Goal: Information Seeking & Learning: Learn about a topic

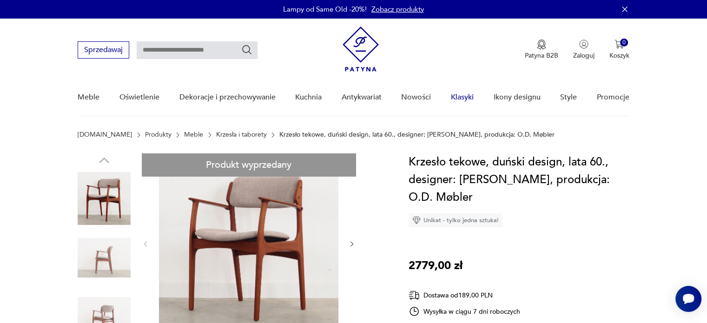
click at [455, 95] on link "Klasyki" at bounding box center [462, 97] width 23 height 36
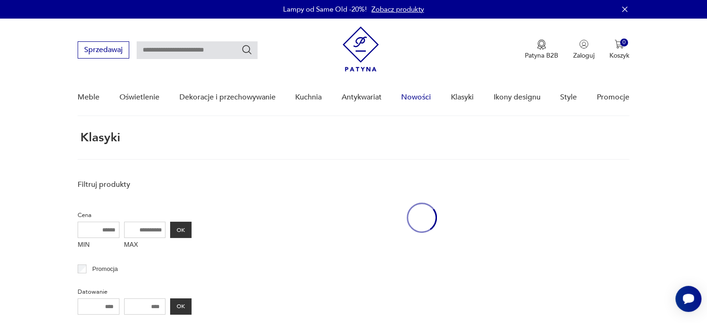
scroll to position [41, 0]
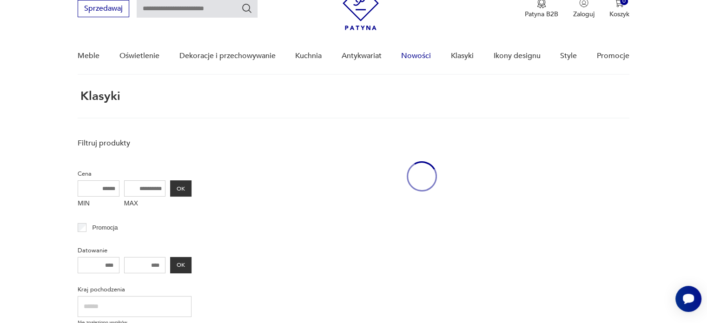
click at [421, 98] on div "Klasyki" at bounding box center [353, 104] width 551 height 29
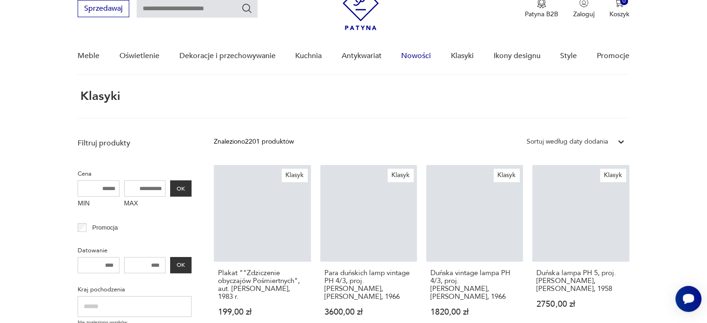
click at [422, 50] on link "Nowości" at bounding box center [416, 56] width 30 height 36
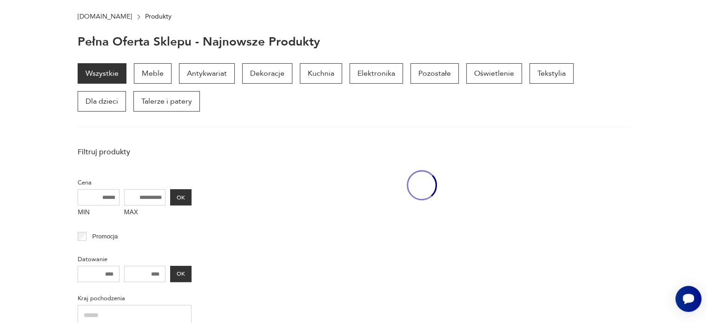
scroll to position [174, 0]
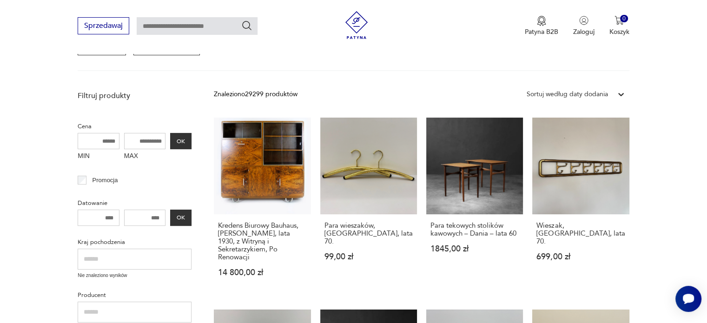
click at [597, 165] on link "Wieszak, Niemcy, lata 70. 699,00 zł" at bounding box center [580, 206] width 97 height 177
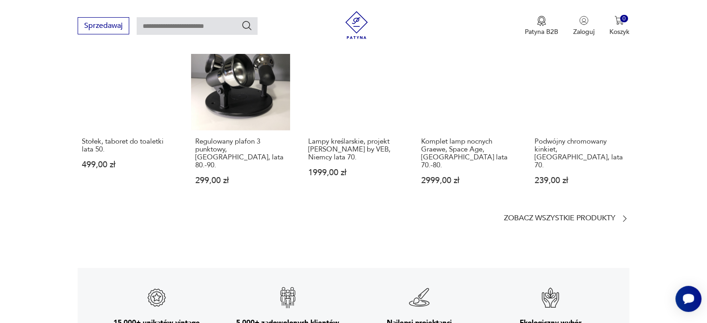
scroll to position [1208, 0]
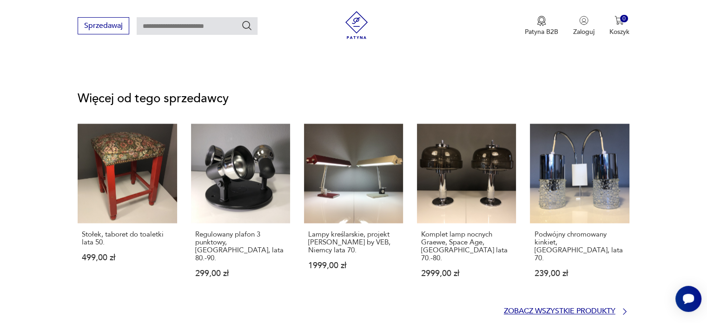
click at [543, 308] on p "Zobacz wszystkie produkty" at bounding box center [559, 311] width 111 height 6
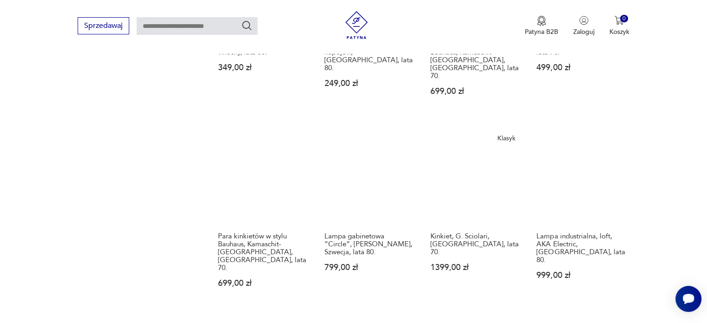
scroll to position [842, 0]
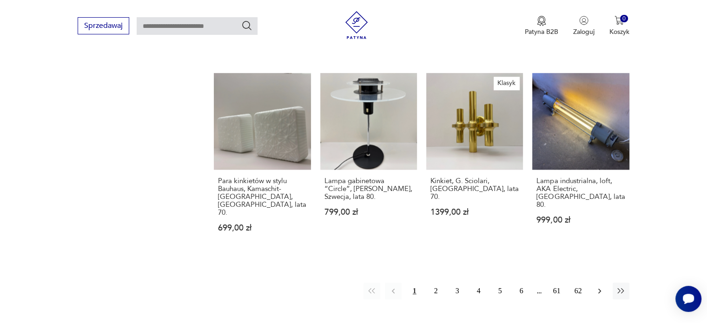
click at [600, 286] on icon "button" at bounding box center [599, 290] width 9 height 9
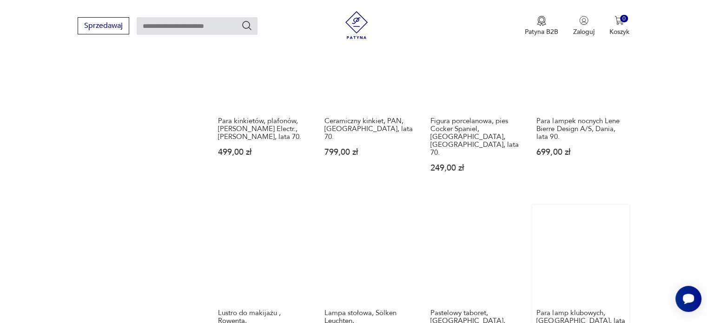
scroll to position [795, 0]
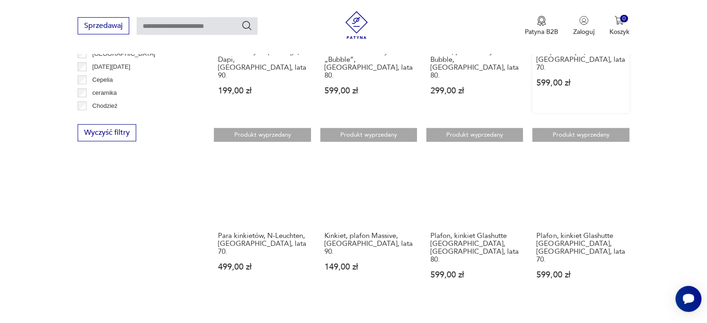
scroll to position [749, 0]
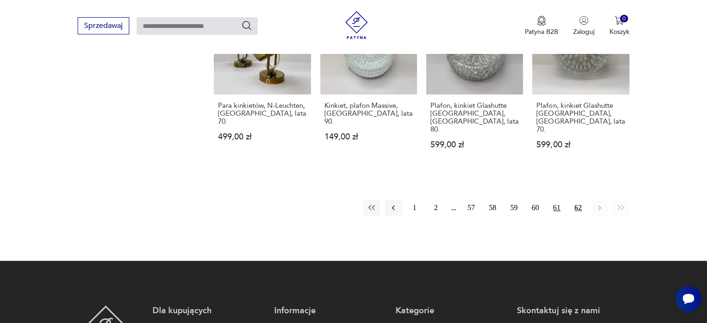
click at [553, 199] on button "61" at bounding box center [556, 207] width 17 height 17
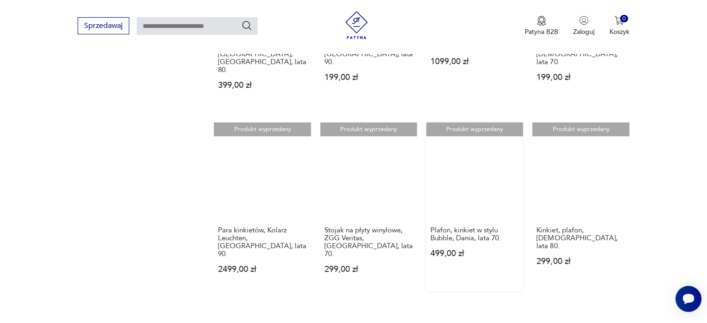
scroll to position [842, 0]
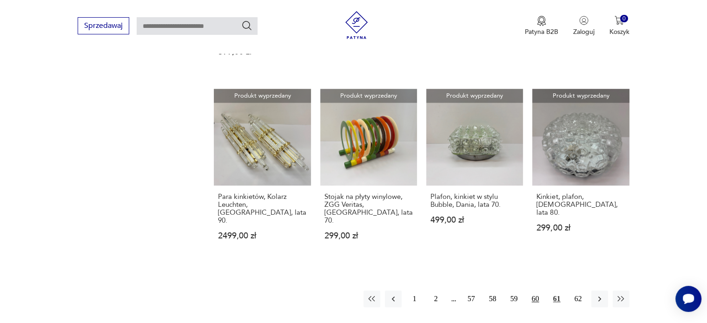
click at [537, 290] on button "60" at bounding box center [535, 298] width 17 height 17
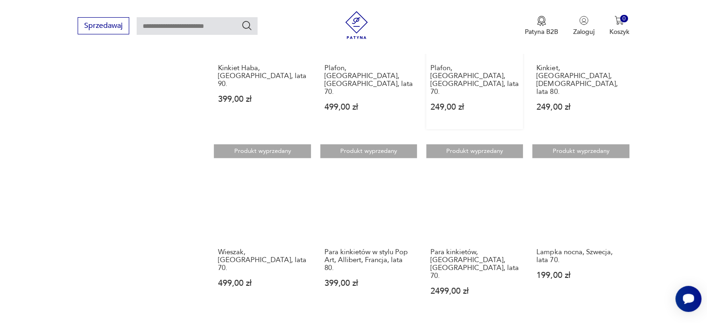
scroll to position [795, 0]
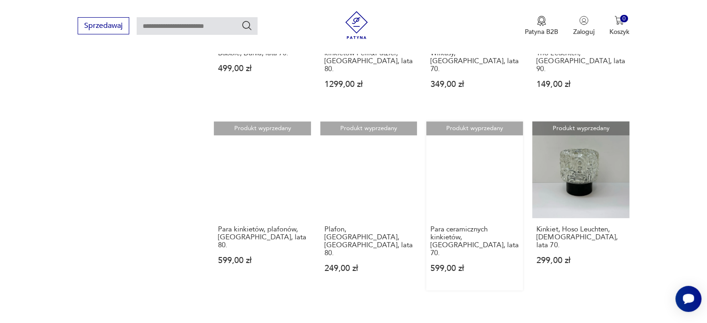
scroll to position [842, 0]
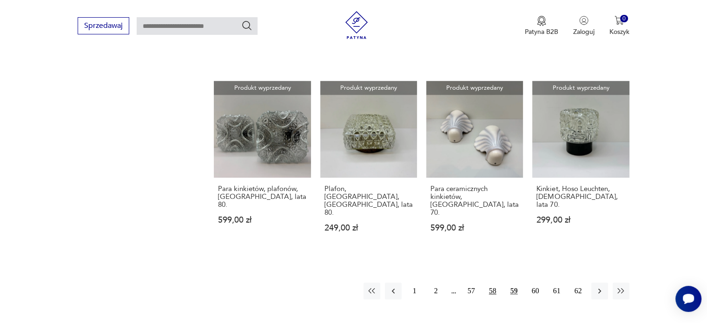
click at [490, 282] on button "58" at bounding box center [492, 290] width 17 height 17
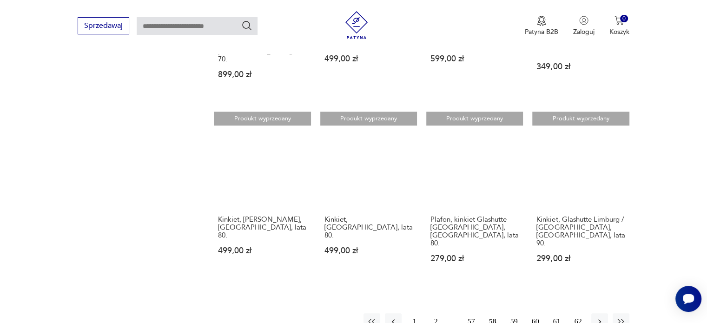
scroll to position [842, 0]
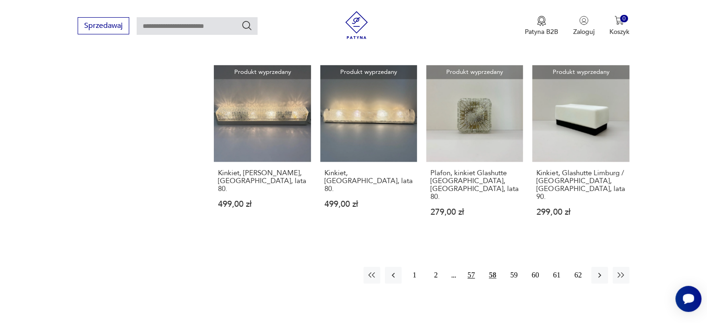
click at [472, 267] on button "57" at bounding box center [471, 275] width 17 height 17
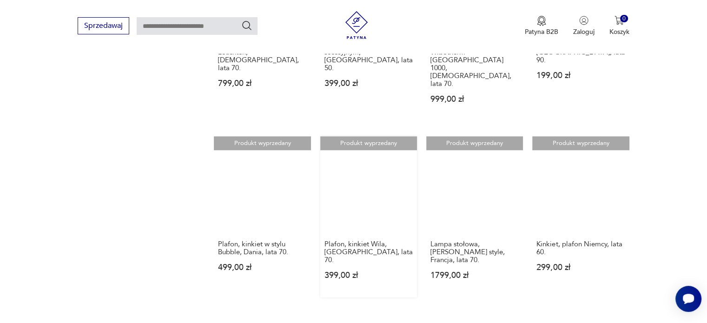
scroll to position [842, 0]
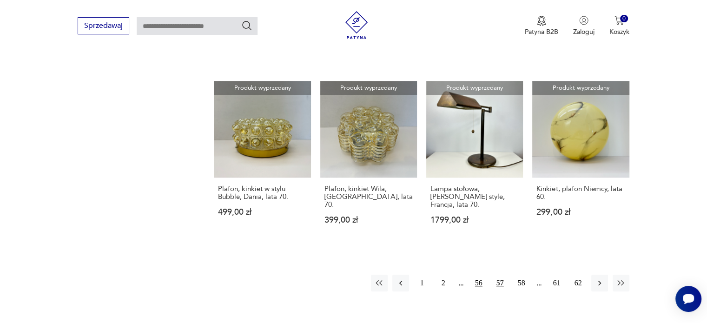
click at [478, 275] on button "56" at bounding box center [478, 283] width 17 height 17
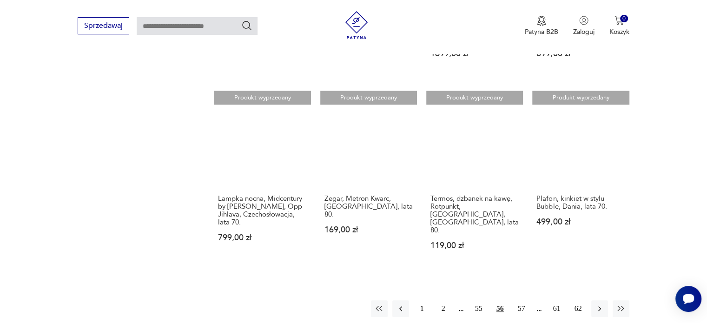
scroll to position [842, 0]
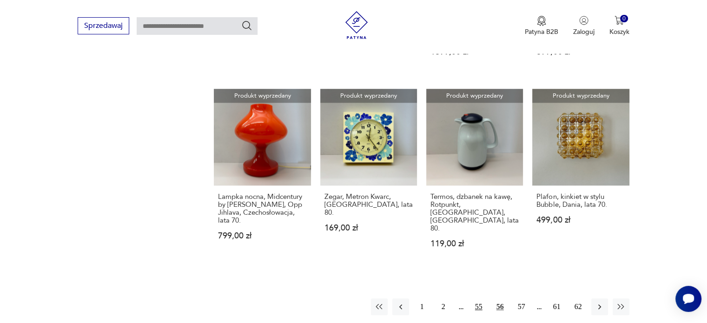
click at [473, 298] on button "55" at bounding box center [478, 306] width 17 height 17
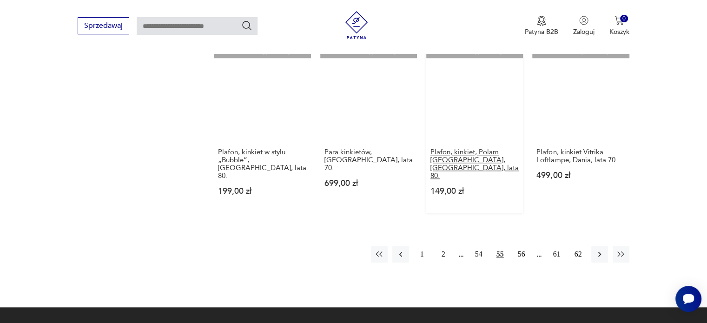
scroll to position [888, 0]
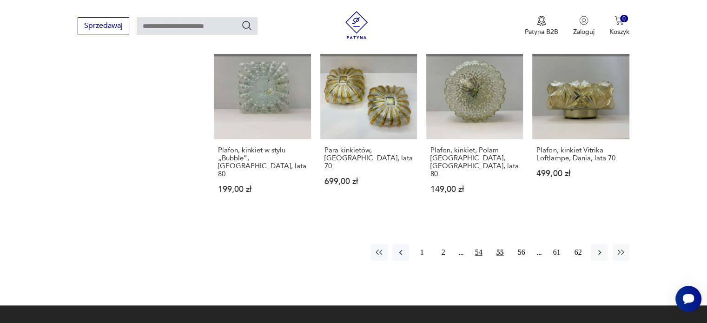
click at [479, 244] on button "54" at bounding box center [478, 252] width 17 height 17
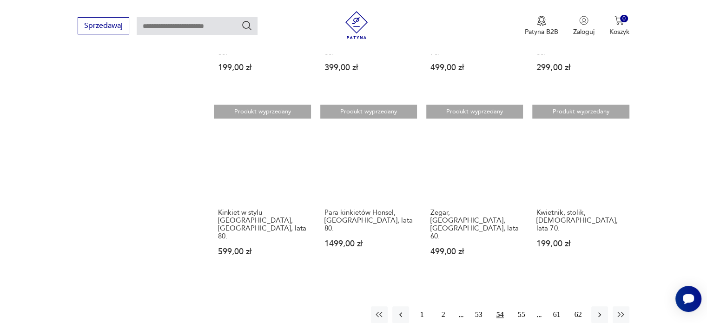
scroll to position [795, 0]
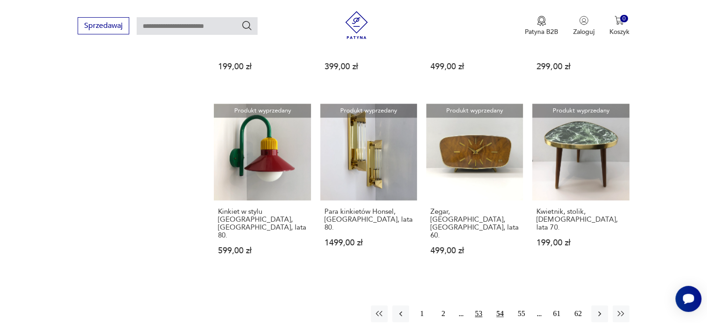
click at [474, 305] on button "53" at bounding box center [478, 313] width 17 height 17
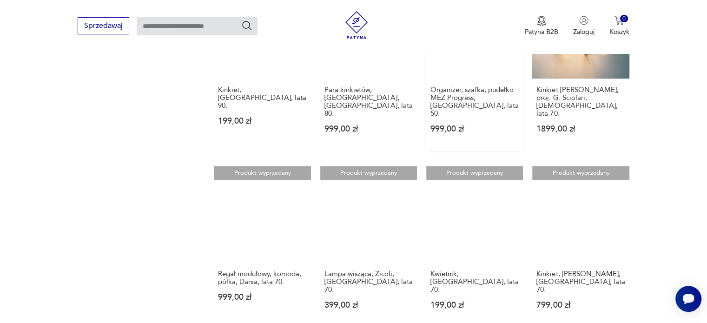
scroll to position [795, 0]
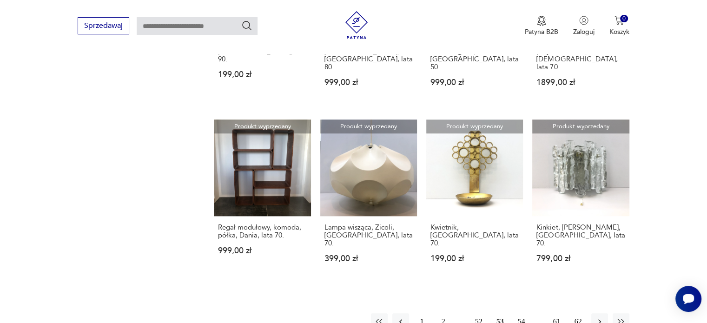
click at [476, 313] on button "52" at bounding box center [478, 321] width 17 height 17
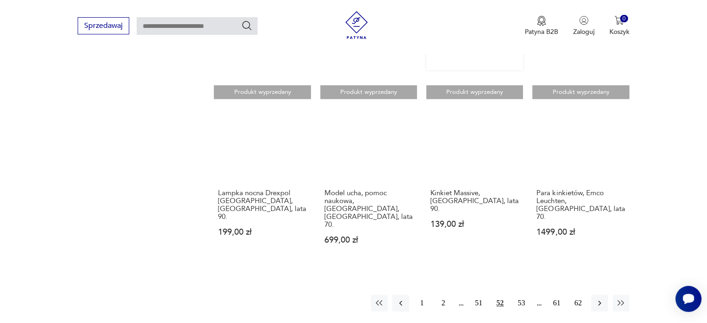
scroll to position [888, 0]
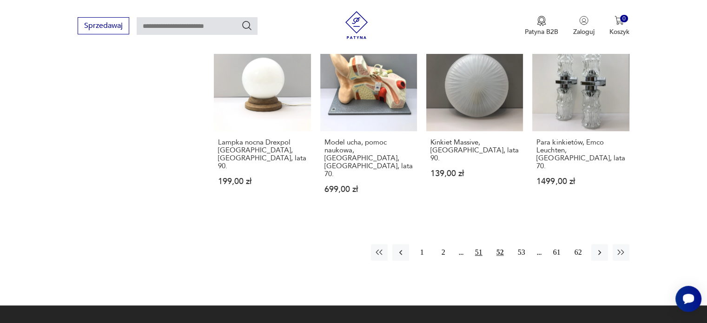
click at [476, 244] on button "51" at bounding box center [478, 252] width 17 height 17
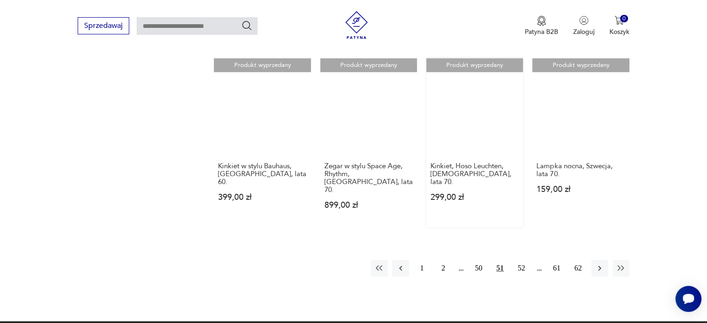
scroll to position [888, 0]
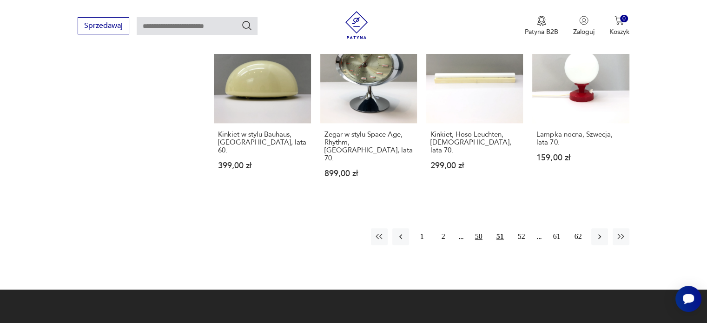
click at [479, 228] on button "50" at bounding box center [478, 236] width 17 height 17
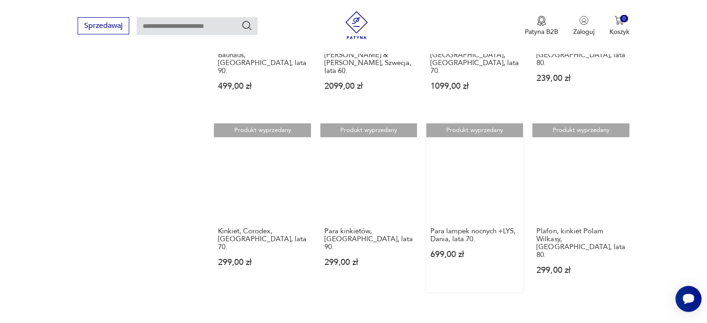
scroll to position [842, 0]
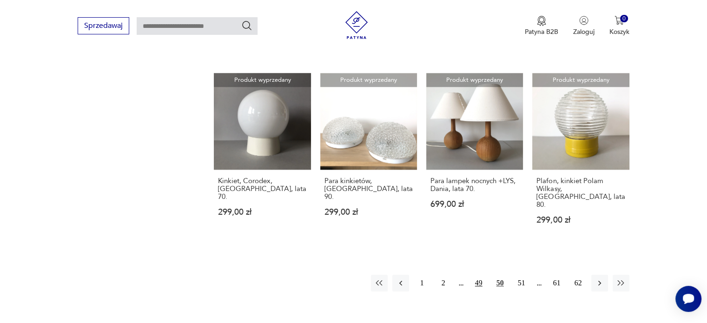
click at [482, 275] on button "49" at bounding box center [478, 283] width 17 height 17
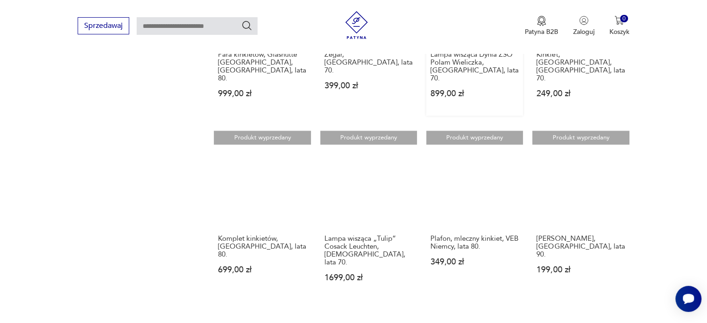
scroll to position [842, 0]
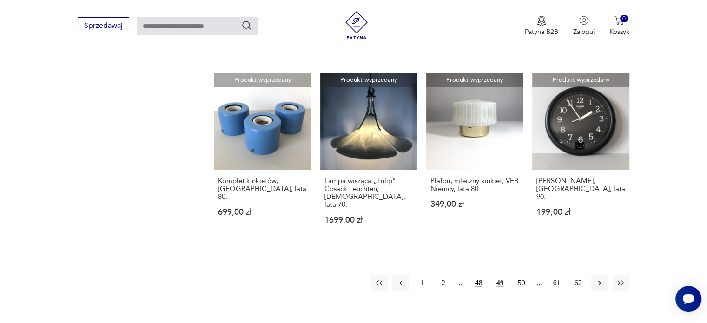
click at [474, 275] on button "48" at bounding box center [478, 283] width 17 height 17
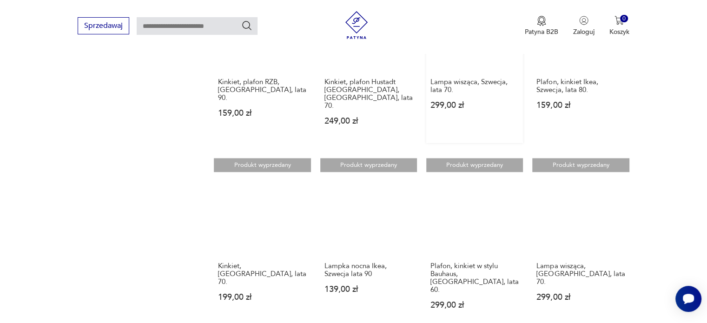
scroll to position [888, 0]
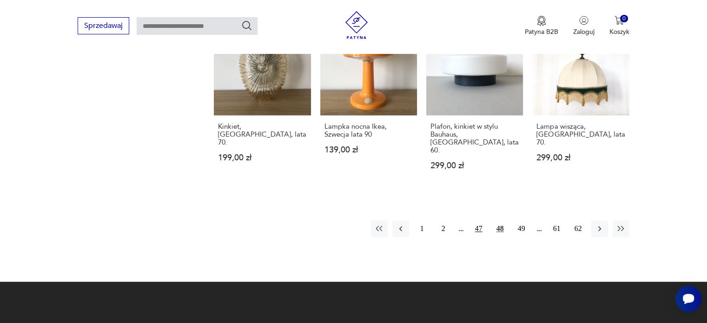
click at [479, 220] on button "47" at bounding box center [478, 228] width 17 height 17
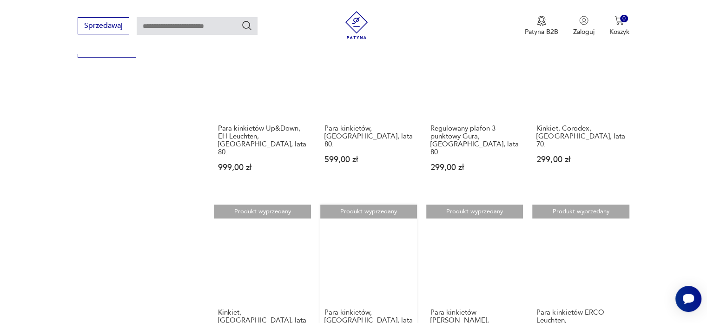
scroll to position [795, 0]
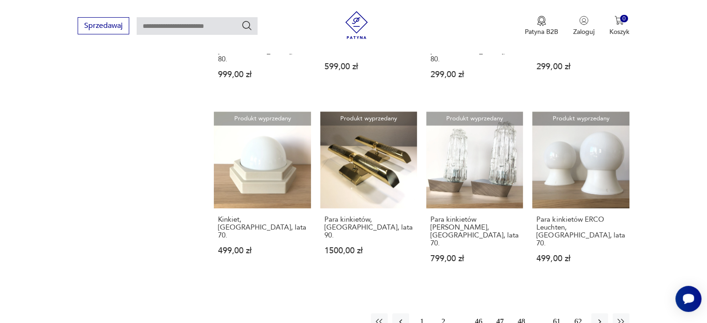
click at [475, 313] on button "46" at bounding box center [478, 321] width 17 height 17
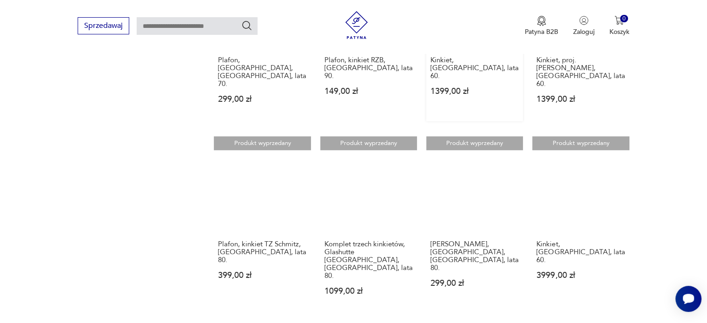
scroll to position [795, 0]
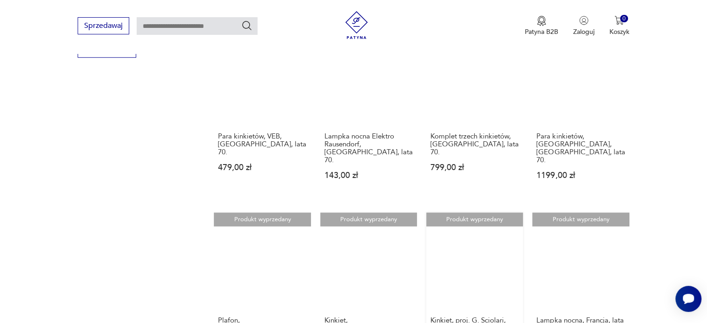
scroll to position [749, 0]
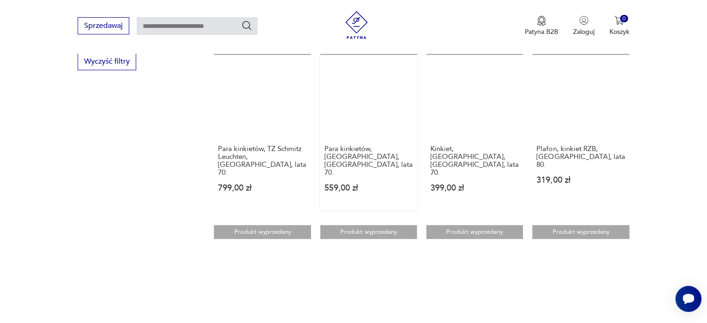
scroll to position [749, 0]
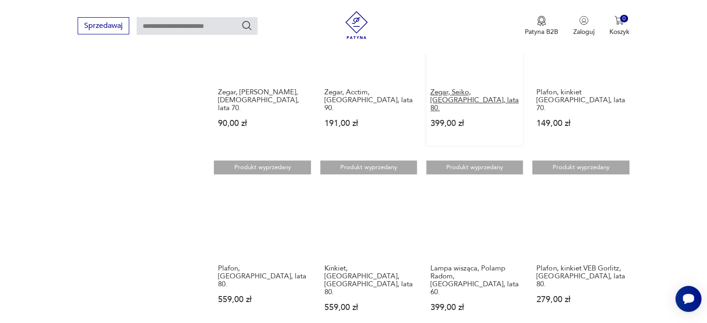
scroll to position [842, 0]
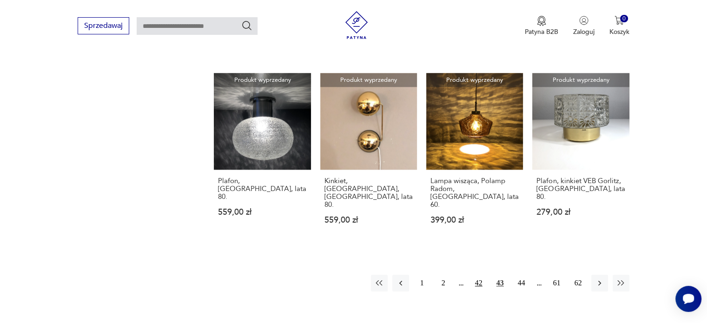
click at [474, 275] on button "42" at bounding box center [478, 283] width 17 height 17
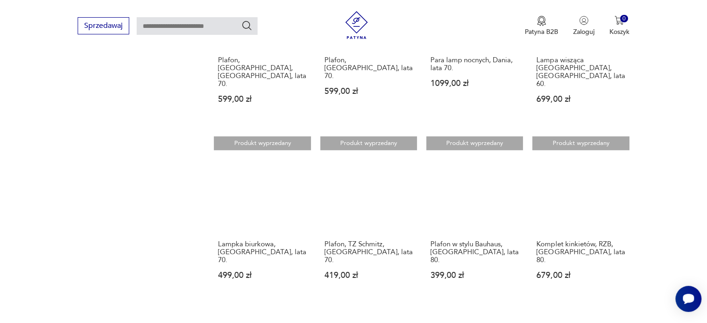
scroll to position [795, 0]
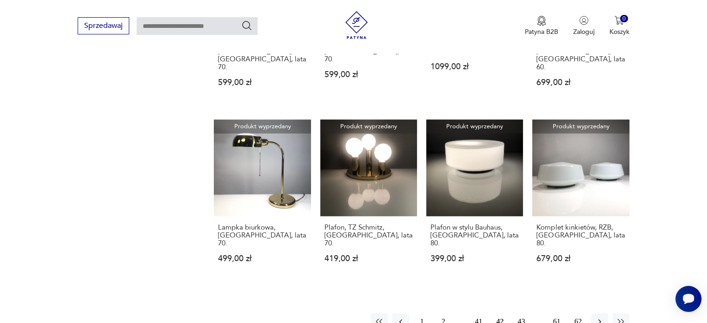
click at [477, 313] on button "41" at bounding box center [478, 321] width 17 height 17
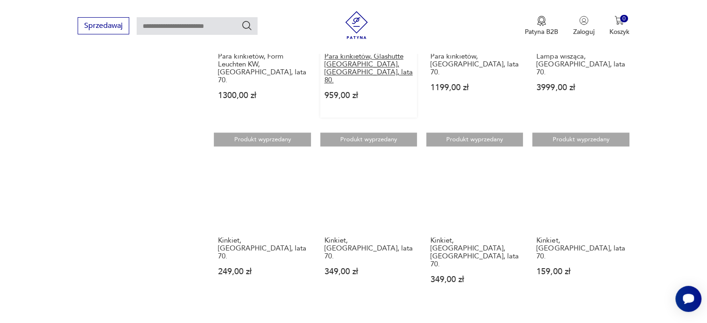
scroll to position [795, 0]
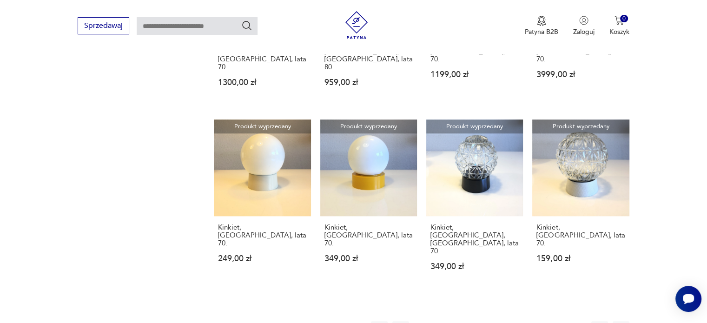
click at [479, 321] on button "40" at bounding box center [478, 329] width 17 height 17
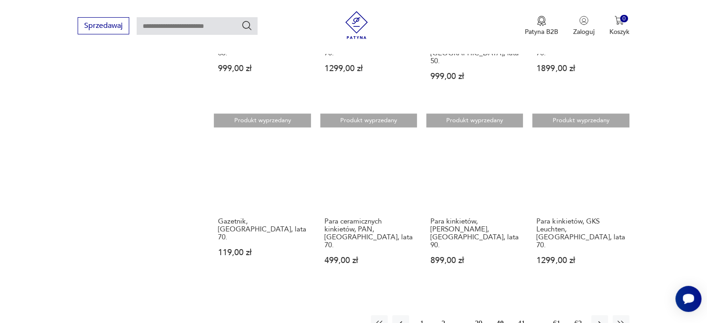
scroll to position [795, 0]
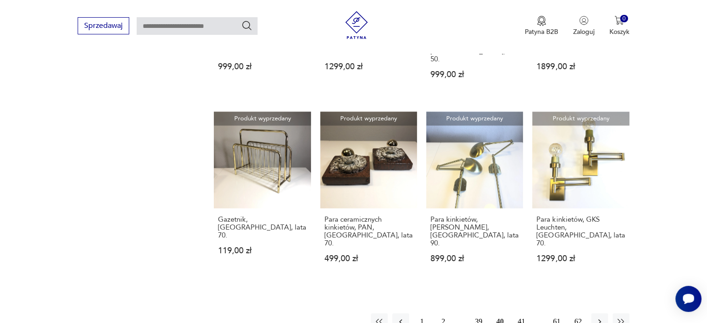
click at [475, 313] on button "39" at bounding box center [478, 321] width 17 height 17
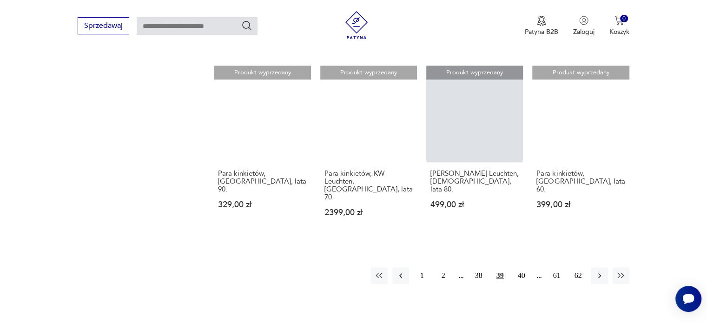
scroll to position [888, 0]
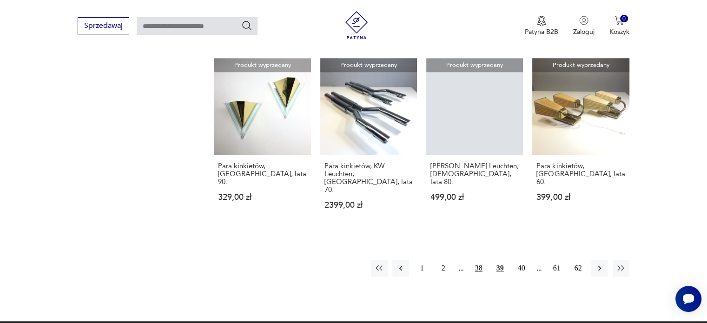
click at [478, 260] on button "38" at bounding box center [478, 268] width 17 height 17
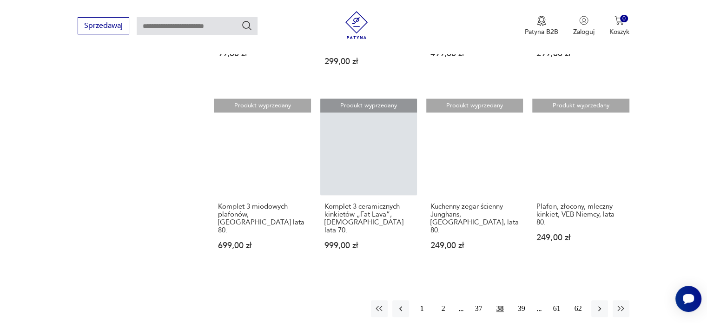
scroll to position [888, 0]
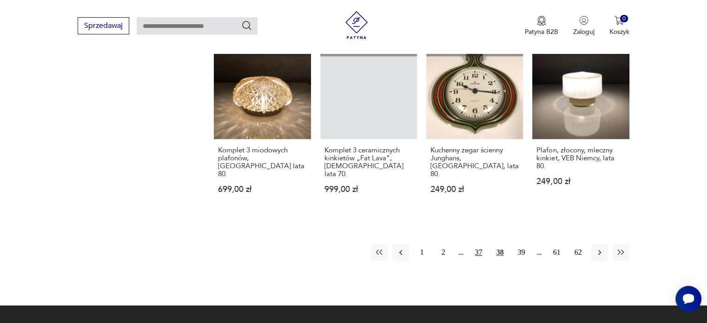
click at [479, 244] on button "37" at bounding box center [478, 252] width 17 height 17
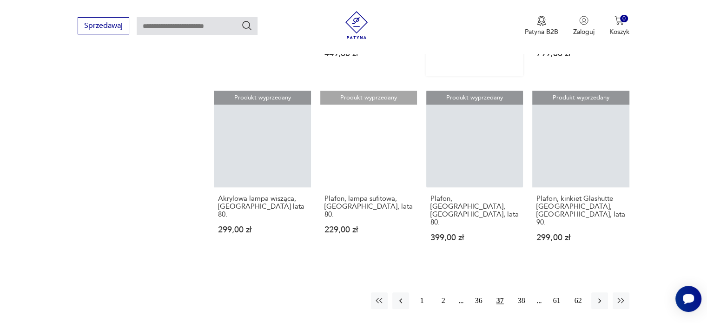
scroll to position [842, 0]
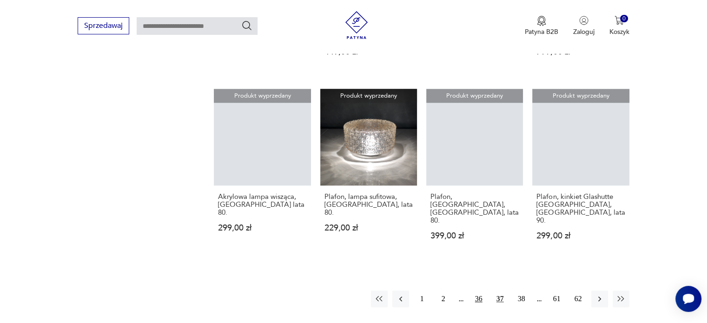
click at [476, 290] on button "36" at bounding box center [478, 298] width 17 height 17
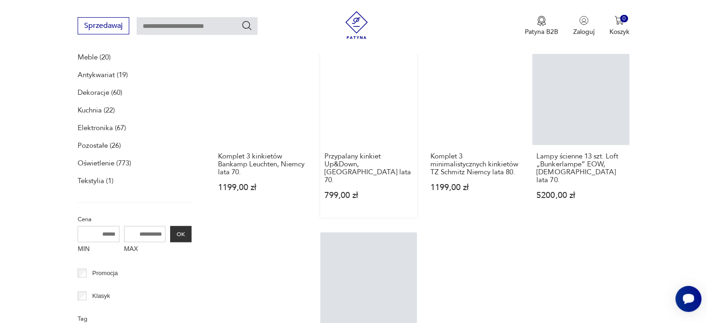
scroll to position [238, 0]
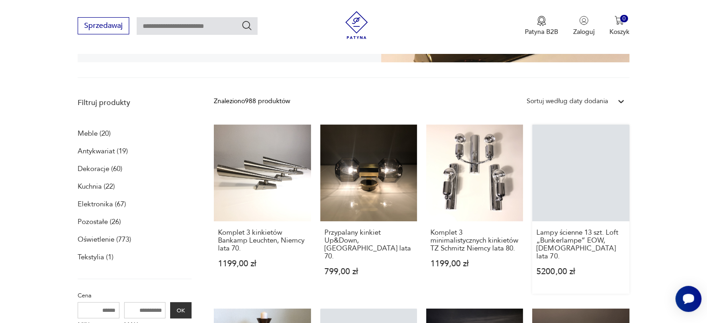
click at [562, 174] on link "Lampy ścienne 13 szt. Loft „Bunkerlampe” EOW, Niemcy lata 70. 5200,00 zł" at bounding box center [580, 209] width 97 height 169
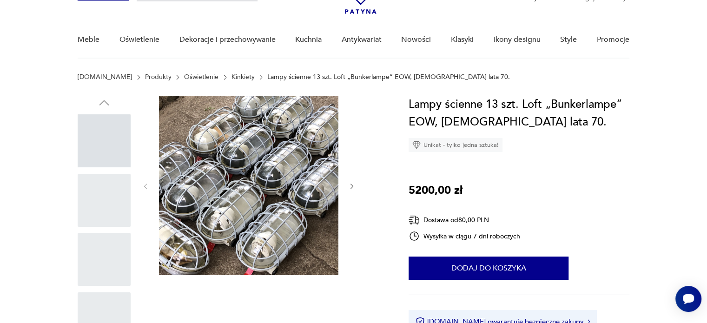
scroll to position [93, 0]
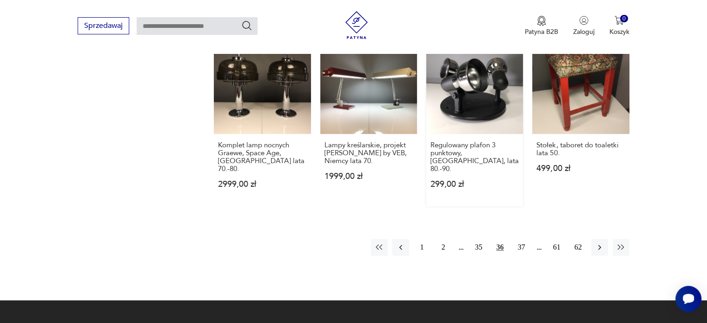
scroll to position [981, 0]
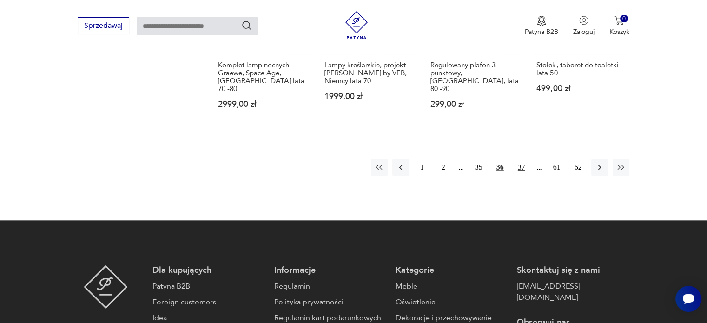
click at [522, 159] on button "37" at bounding box center [521, 167] width 17 height 17
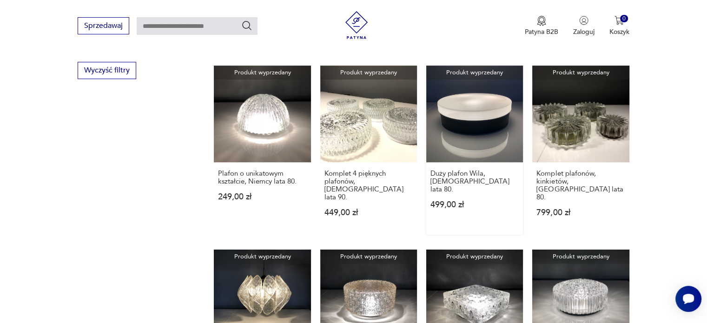
scroll to position [749, 0]
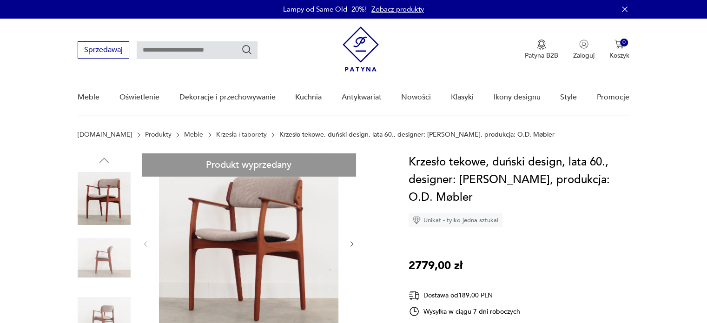
drag, startPoint x: 0, startPoint y: 0, endPoint x: 684, endPoint y: 94, distance: 690.8
click at [684, 94] on nav "Sprzedawaj Patyna B2B Zaloguj 0 Koszyk Twój koszyk ( 0 ) Brak produktów w koszy…" at bounding box center [353, 68] width 707 height 98
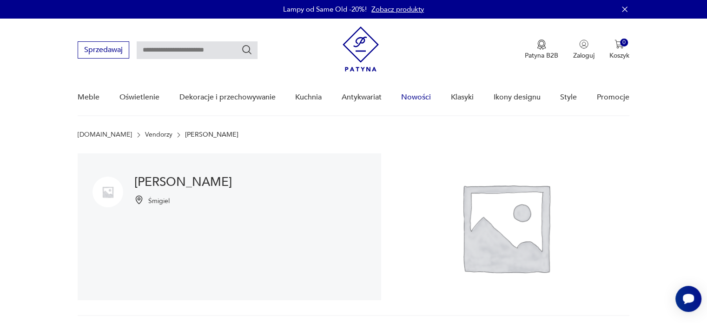
click at [414, 96] on link "Nowości" at bounding box center [416, 97] width 30 height 36
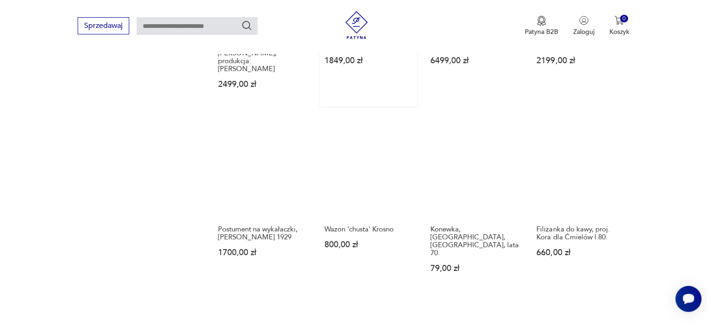
scroll to position [692, 0]
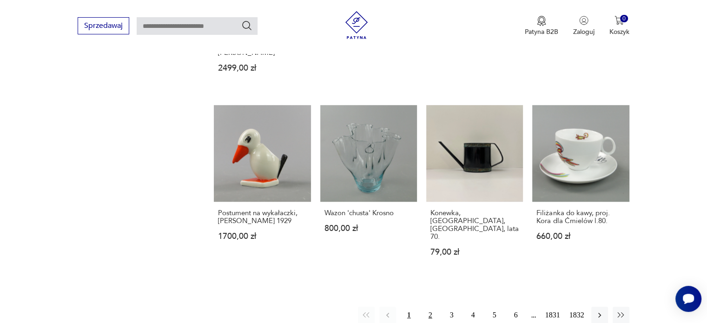
click at [430, 307] on button "2" at bounding box center [430, 315] width 17 height 17
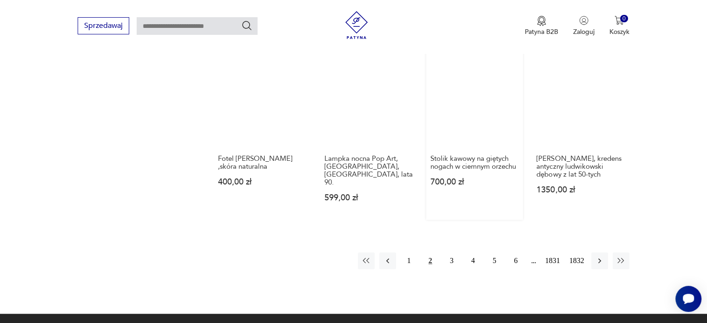
scroll to position [738, 0]
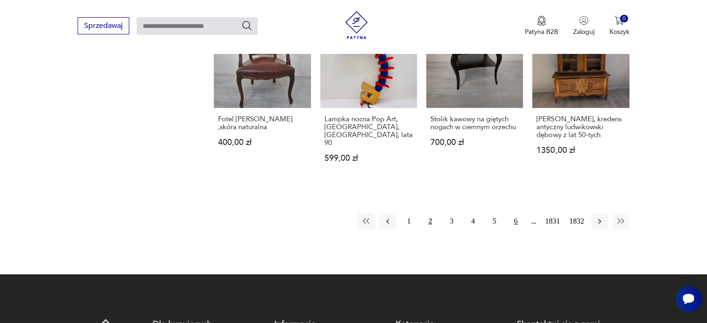
click at [517, 213] on button "6" at bounding box center [515, 221] width 17 height 17
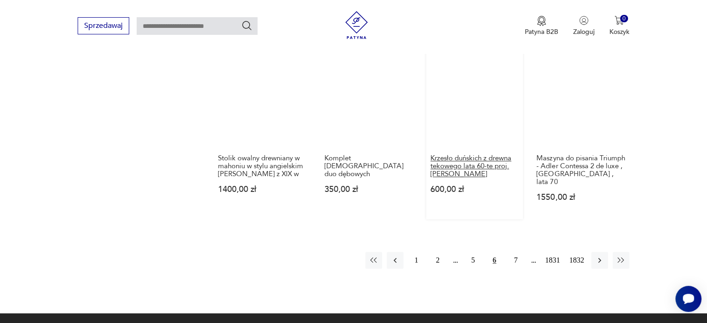
scroll to position [785, 0]
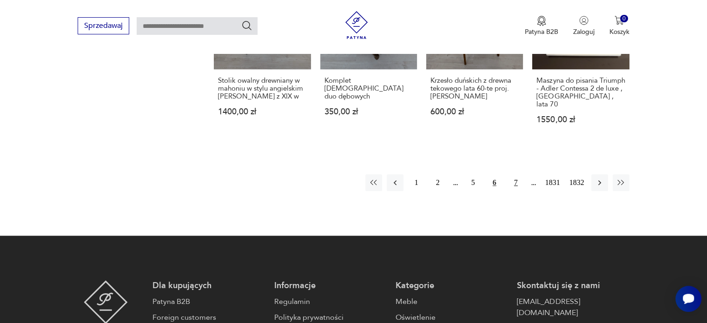
click at [515, 174] on button "7" at bounding box center [515, 182] width 17 height 17
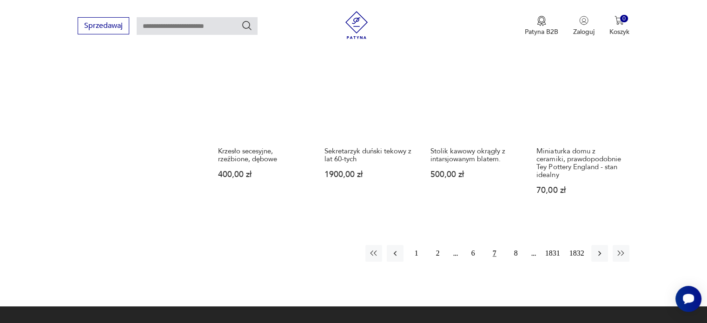
scroll to position [738, 0]
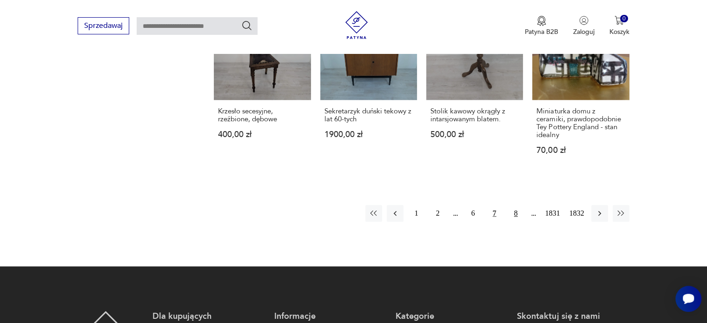
click at [513, 205] on button "8" at bounding box center [515, 213] width 17 height 17
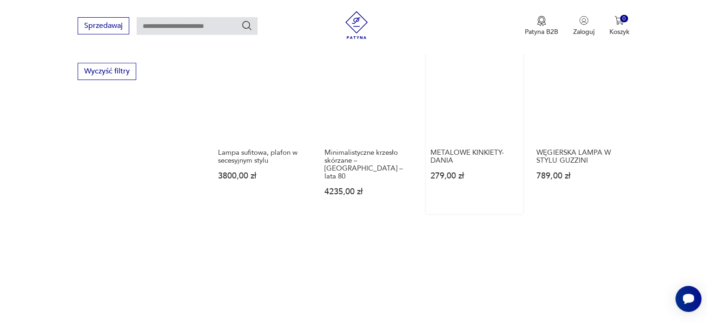
scroll to position [692, 0]
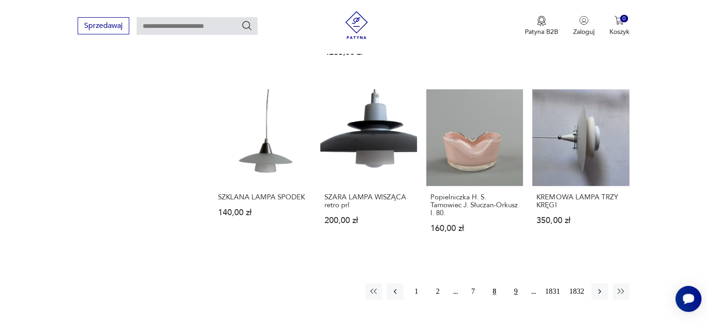
click at [514, 283] on button "9" at bounding box center [515, 291] width 17 height 17
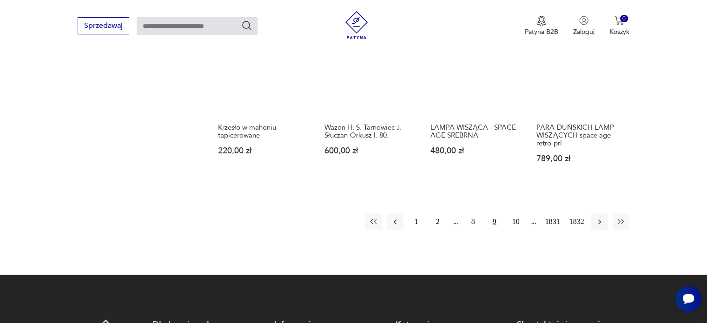
scroll to position [738, 0]
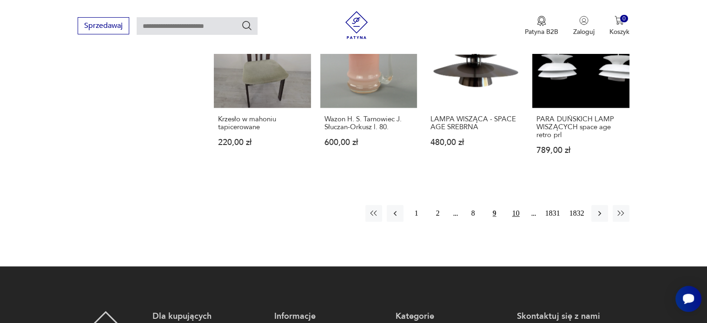
click at [515, 213] on button "10" at bounding box center [515, 213] width 17 height 17
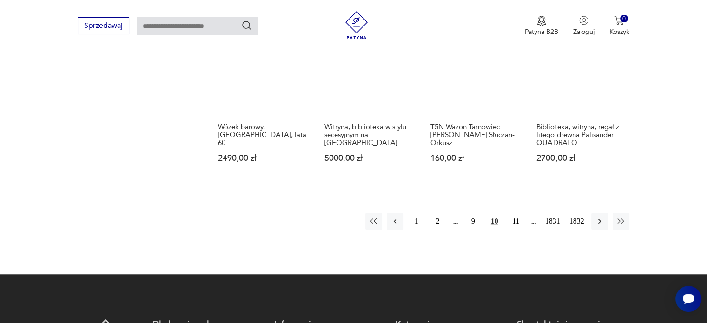
scroll to position [738, 0]
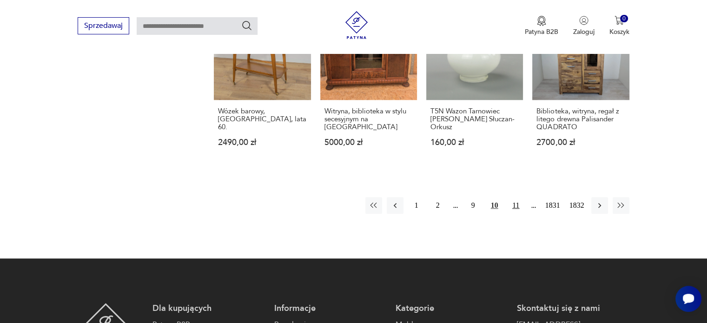
click at [515, 198] on button "11" at bounding box center [515, 205] width 17 height 17
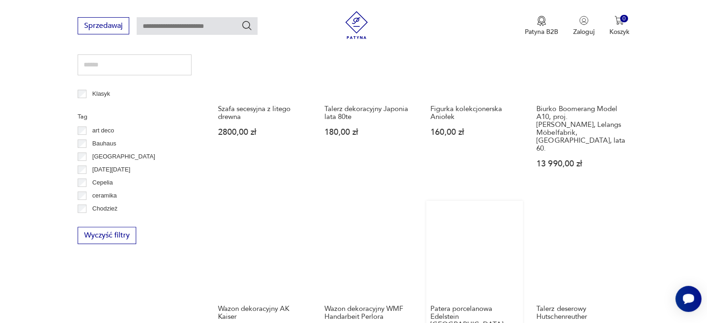
scroll to position [320, 0]
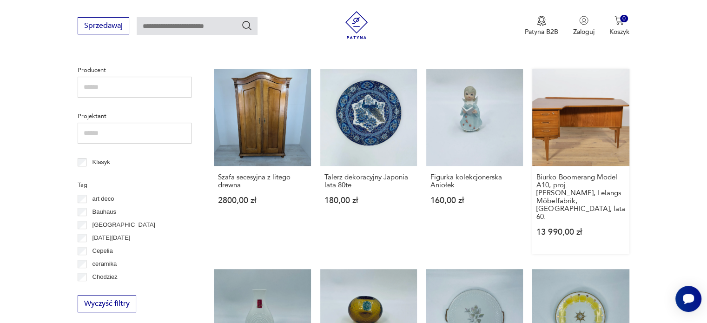
click at [589, 109] on link "Biurko Boomerang Model A10, proj. Goran Strand, Lelangs Möbelfabrik, Szwecja, l…" at bounding box center [580, 161] width 97 height 185
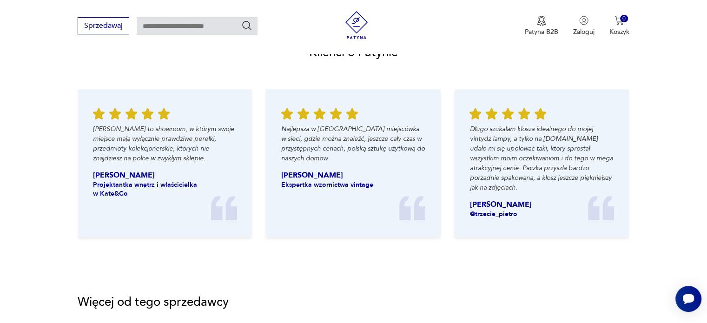
scroll to position [1161, 0]
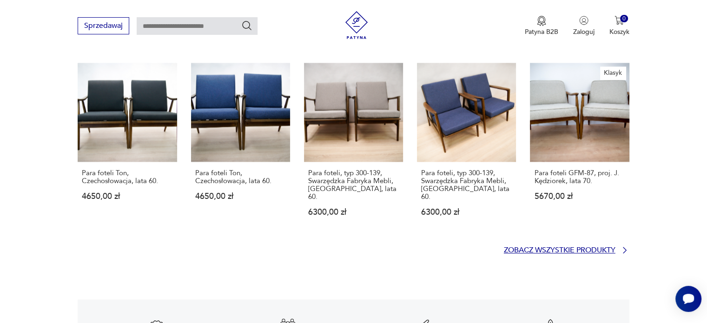
click at [520, 247] on p "Zobacz wszystkie produkty" at bounding box center [559, 250] width 111 height 6
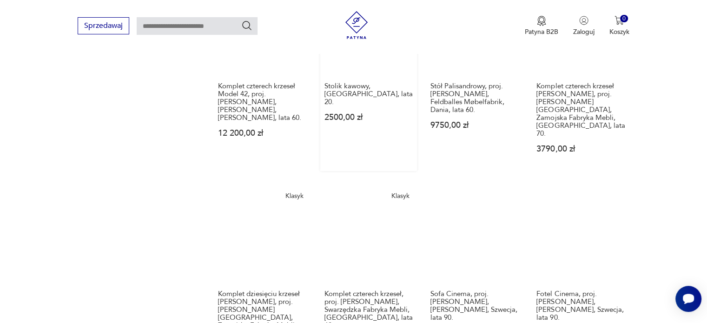
scroll to position [888, 0]
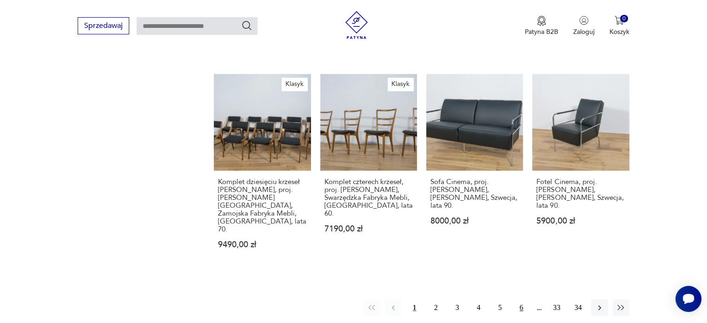
click at [521, 299] on button "6" at bounding box center [521, 307] width 17 height 17
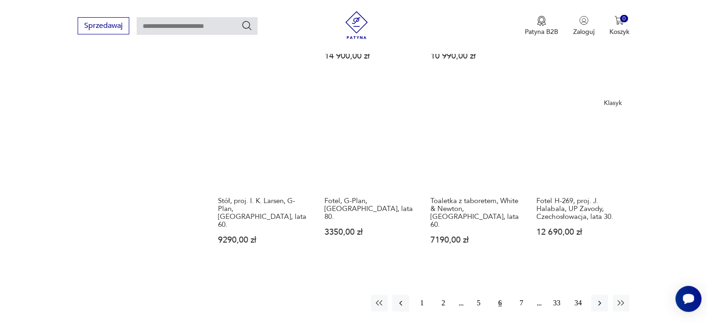
scroll to position [888, 0]
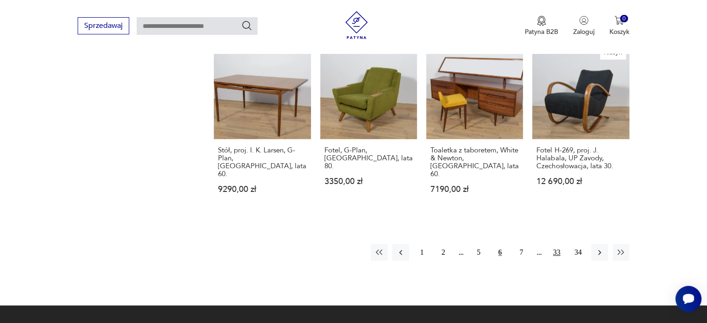
click at [550, 244] on button "33" at bounding box center [556, 252] width 17 height 17
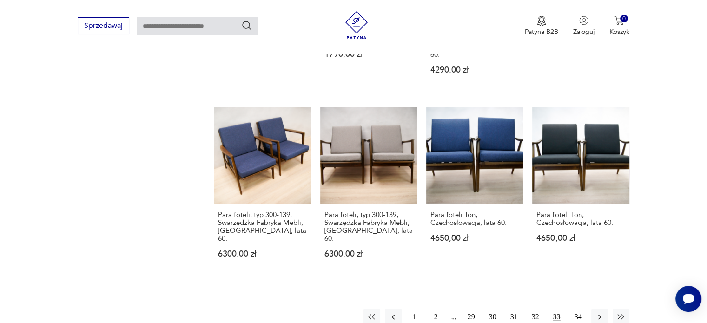
scroll to position [935, 0]
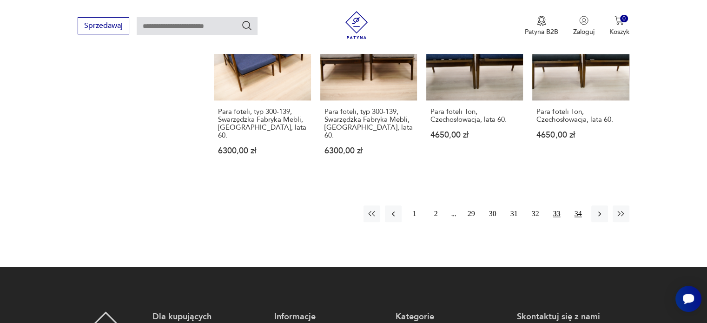
click at [574, 205] on button "34" at bounding box center [578, 213] width 17 height 17
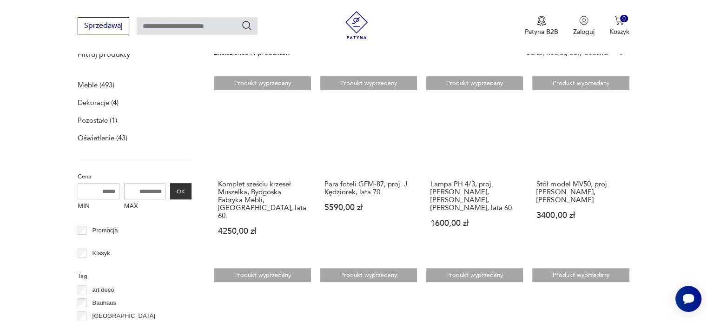
scroll to position [284, 0]
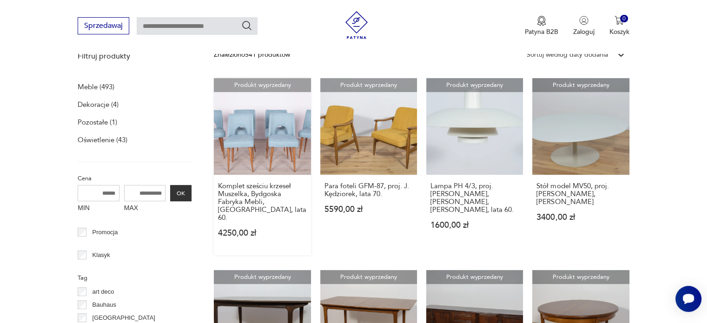
click at [267, 144] on link "Produkt wyprzedany Komplet sześciu krzeseł Muszelka, Bydgoska Fabryka Mebli, Po…" at bounding box center [262, 166] width 97 height 177
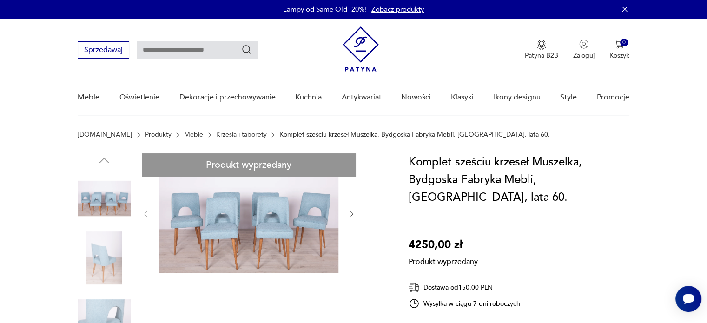
drag, startPoint x: 303, startPoint y: 0, endPoint x: 669, endPoint y: 45, distance: 369.3
click at [666, 45] on nav "Sprzedawaj Patyna B2B Zaloguj 0 Koszyk Twój koszyk ( 0 ) Brak produktów w koszy…" at bounding box center [353, 68] width 707 height 98
